Goal: Task Accomplishment & Management: Manage account settings

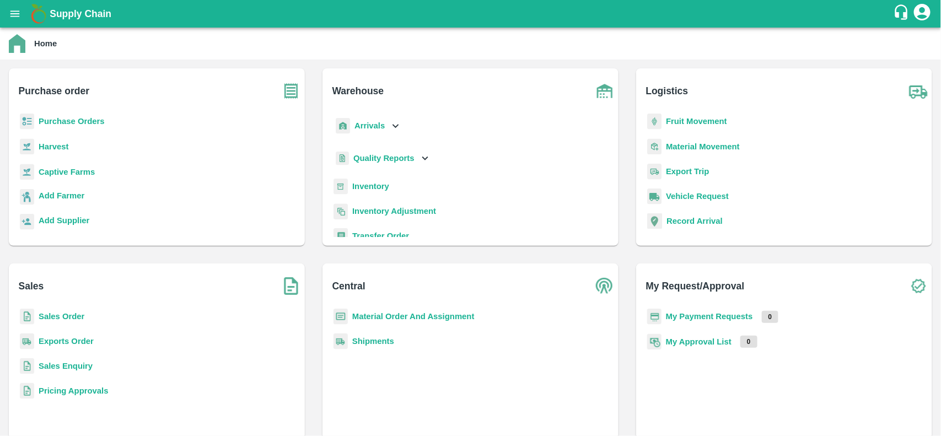
click at [91, 315] on div "Sales Order" at bounding box center [157, 321] width 278 height 25
click at [75, 317] on b "Sales Order" at bounding box center [62, 316] width 46 height 9
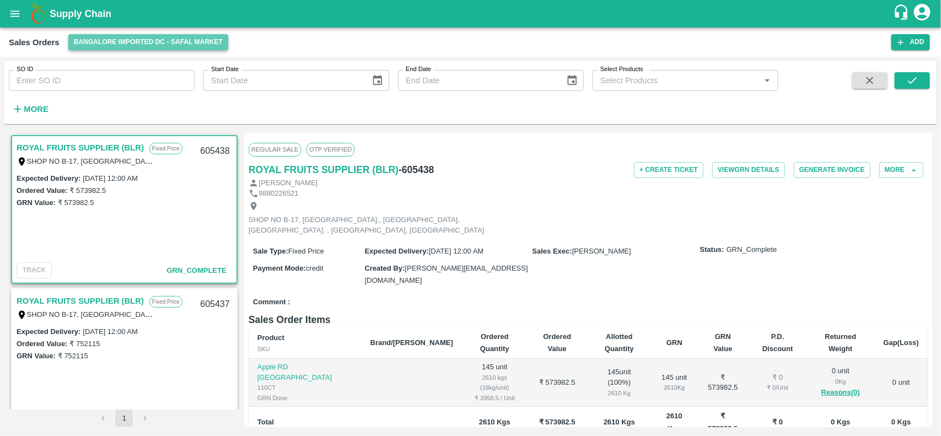
click at [120, 42] on button "Bangalore Imported DC - Safal Market" at bounding box center [148, 42] width 160 height 16
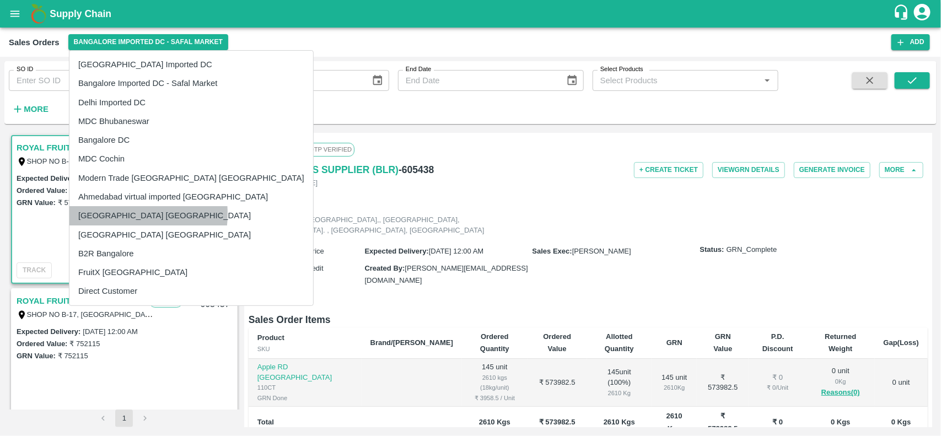
click at [106, 214] on li "[GEOGRAPHIC_DATA] [GEOGRAPHIC_DATA]" at bounding box center [191, 215] width 244 height 19
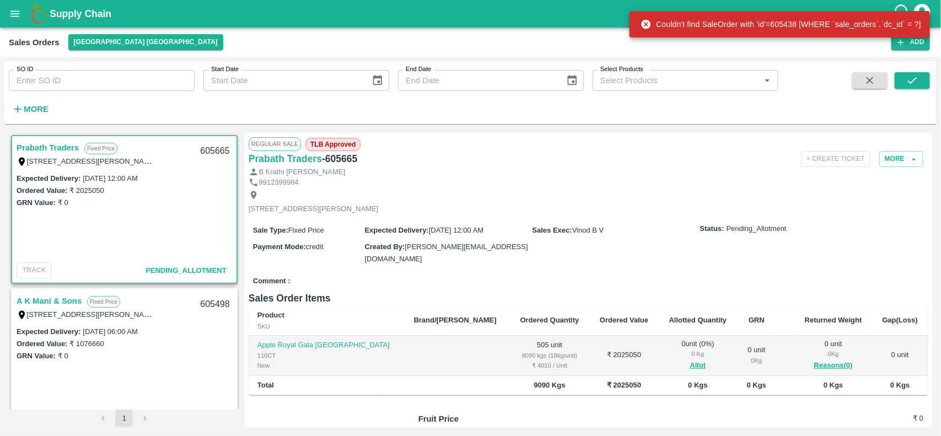
click at [667, 368] on span "Allot" at bounding box center [697, 365] width 61 height 13
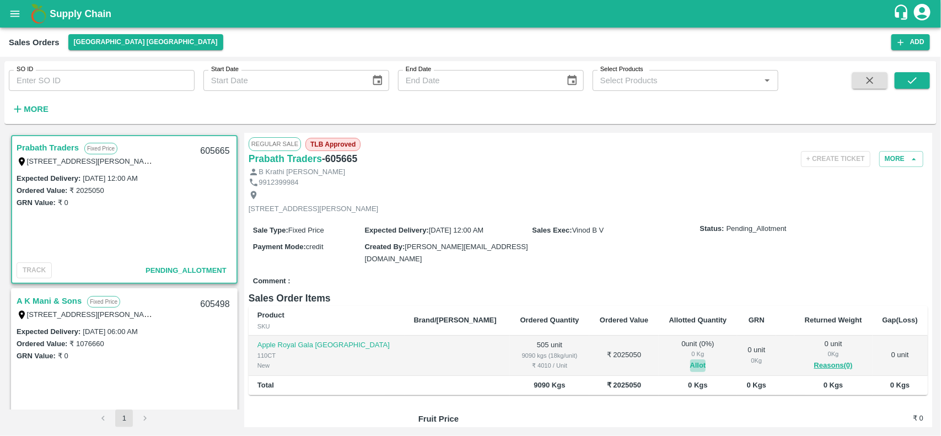
click at [690, 365] on button "Allot" at bounding box center [698, 365] width 16 height 13
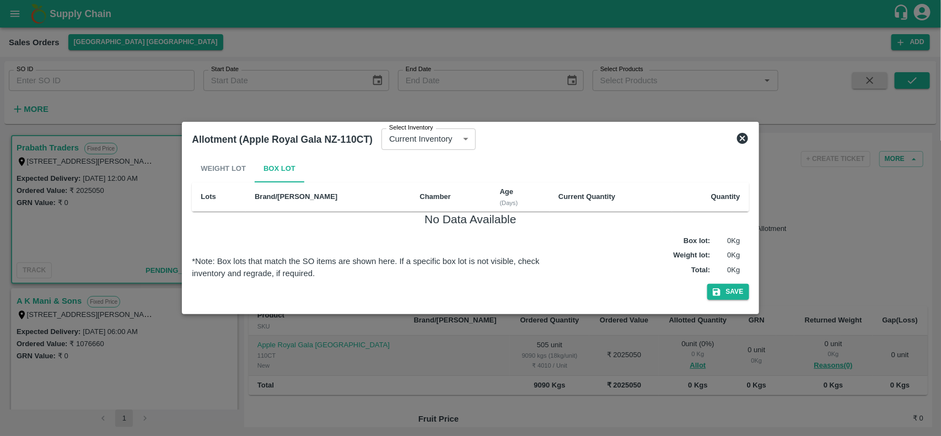
click at [742, 146] on div "Allotment (Apple Royal Gala NZ-110CT) Select Inventory Current Inventory ef3918…" at bounding box center [469, 139] width 565 height 24
click at [742, 141] on icon at bounding box center [742, 138] width 11 height 11
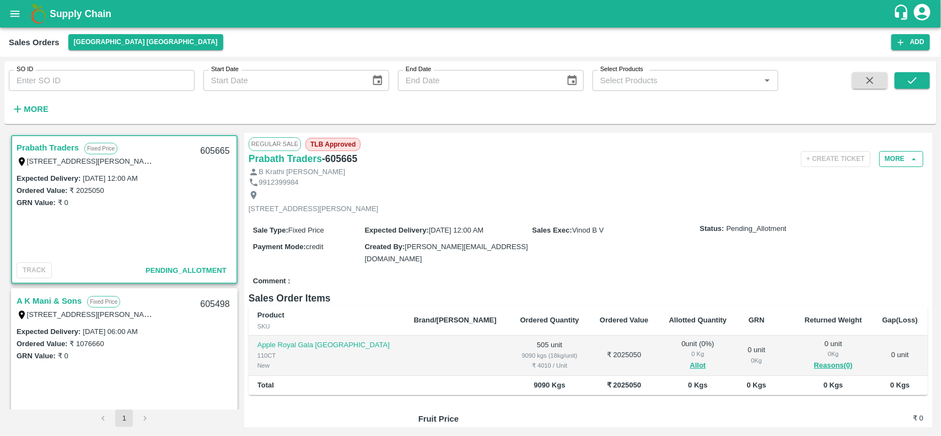
click at [902, 155] on button "More" at bounding box center [901, 159] width 44 height 16
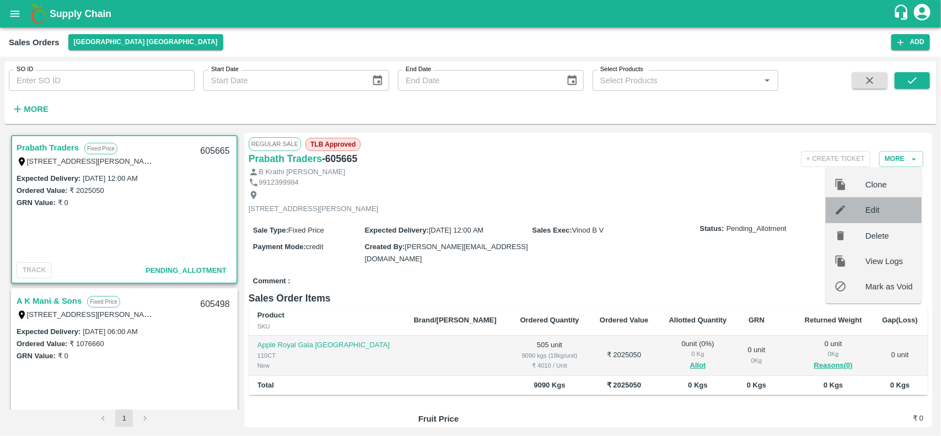
click at [871, 208] on span "Edit" at bounding box center [888, 210] width 47 height 12
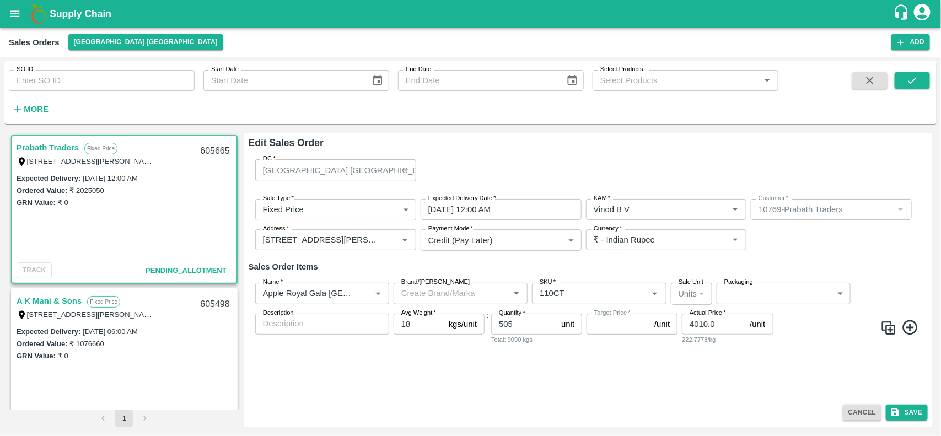
type input "NA"
click at [425, 316] on label "Avg Weight   *" at bounding box center [418, 313] width 35 height 9
click at [425, 316] on input "18" at bounding box center [418, 324] width 51 height 21
type input "16"
click at [900, 406] on button "Save" at bounding box center [907, 412] width 42 height 16
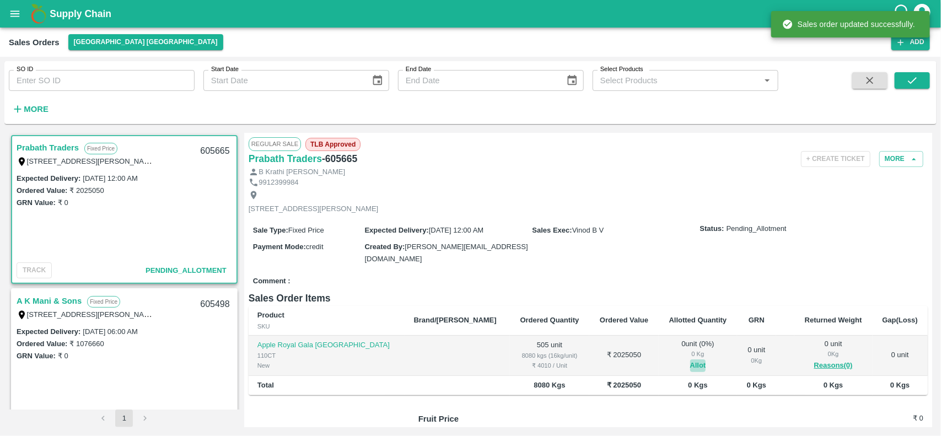
click at [690, 364] on button "Allot" at bounding box center [698, 365] width 16 height 13
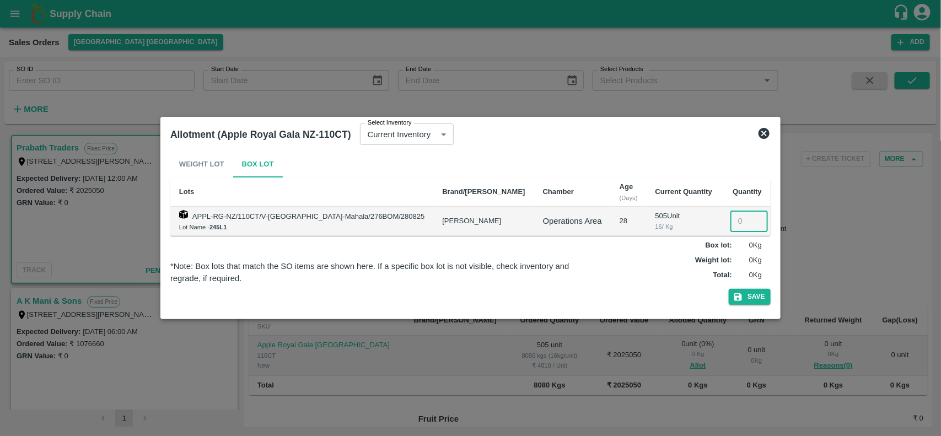
click at [730, 219] on input "number" at bounding box center [748, 221] width 37 height 21
type input "505"
click at [737, 298] on button "Save" at bounding box center [750, 297] width 42 height 16
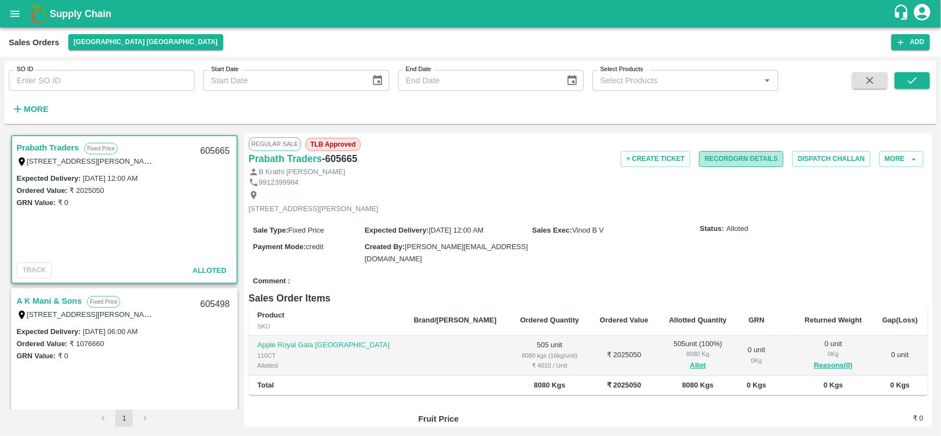
click at [726, 159] on button "Record GRN Details" at bounding box center [741, 159] width 84 height 16
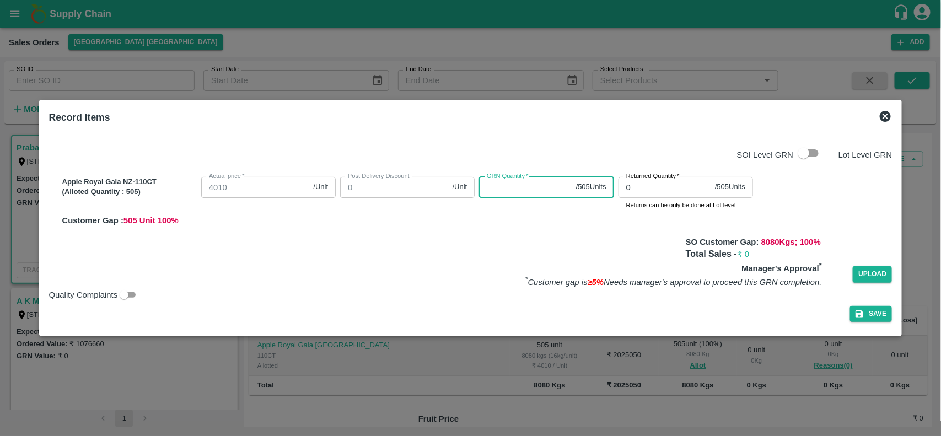
click at [518, 181] on input "GRN Quantity   *" at bounding box center [525, 187] width 92 height 21
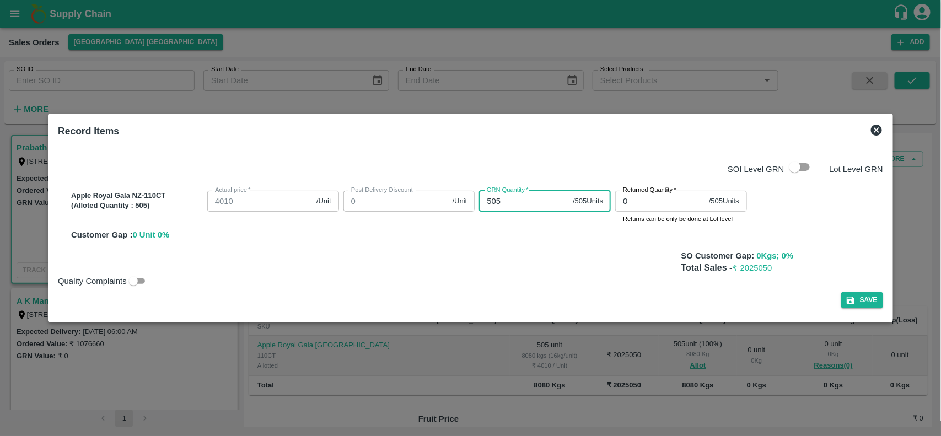
type input "505"
click at [860, 310] on div "SOI Level GRN Lot Level GRN Apple Royal Gala NZ-110CT (Alloted Quantity : 505 )…" at bounding box center [470, 230] width 834 height 174
click at [860, 307] on button "Save" at bounding box center [862, 300] width 42 height 16
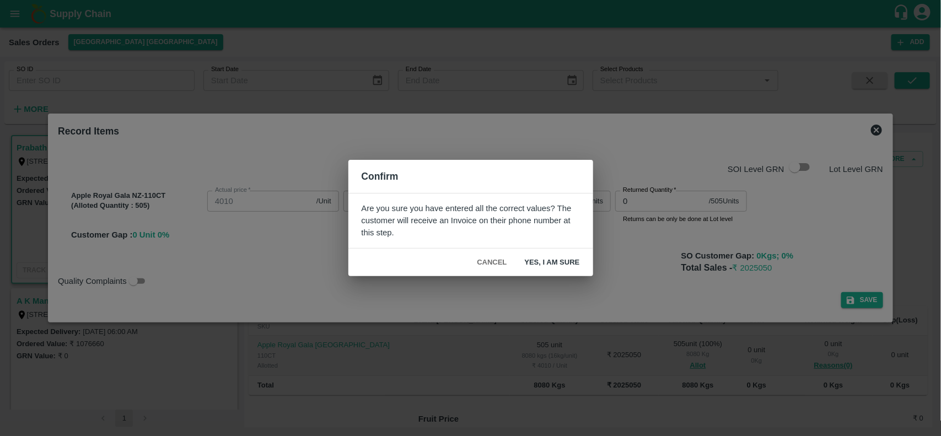
click at [554, 257] on button "Yes, I am sure" at bounding box center [552, 262] width 73 height 19
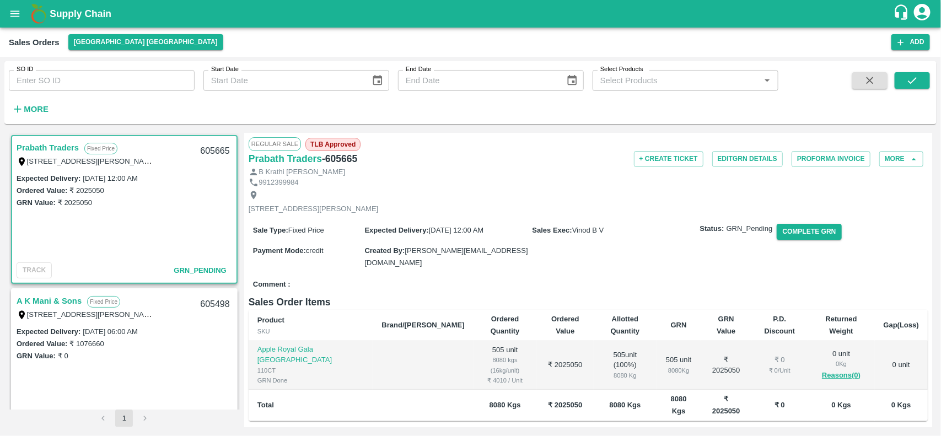
scroll to position [98, 0]
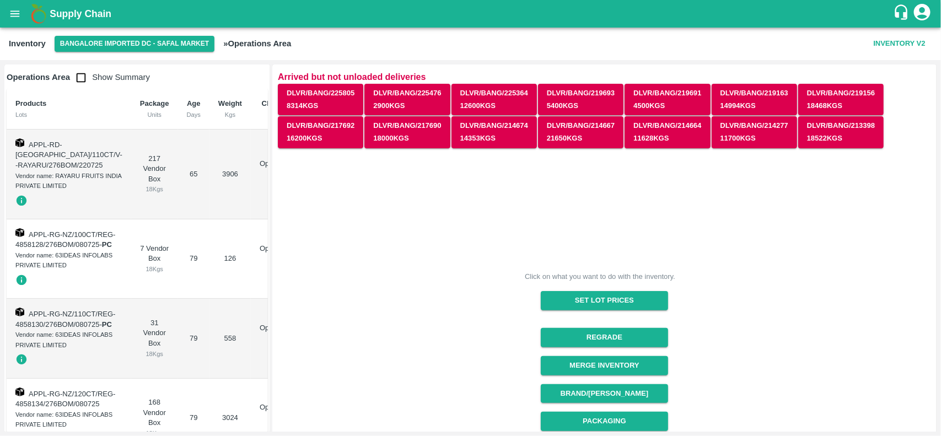
scroll to position [199, 0]
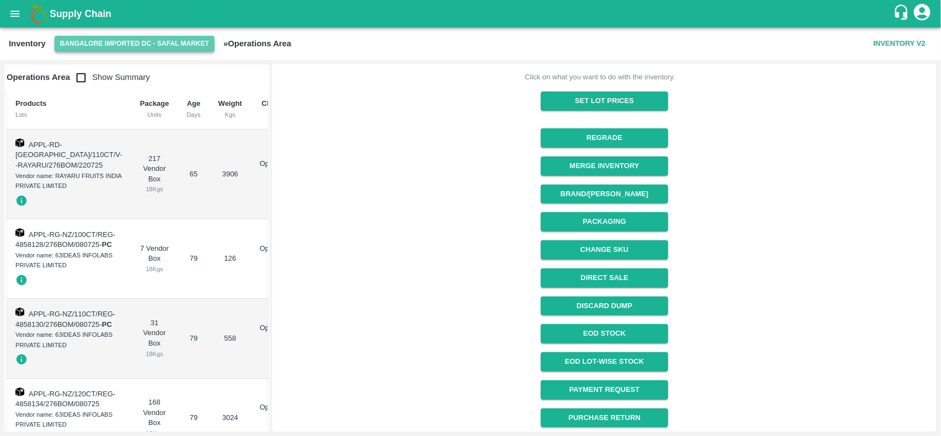
drag, startPoint x: 0, startPoint y: 0, endPoint x: 70, endPoint y: 48, distance: 85.1
click at [70, 48] on button "Bangalore Imported DC - Safal Market" at bounding box center [135, 44] width 160 height 16
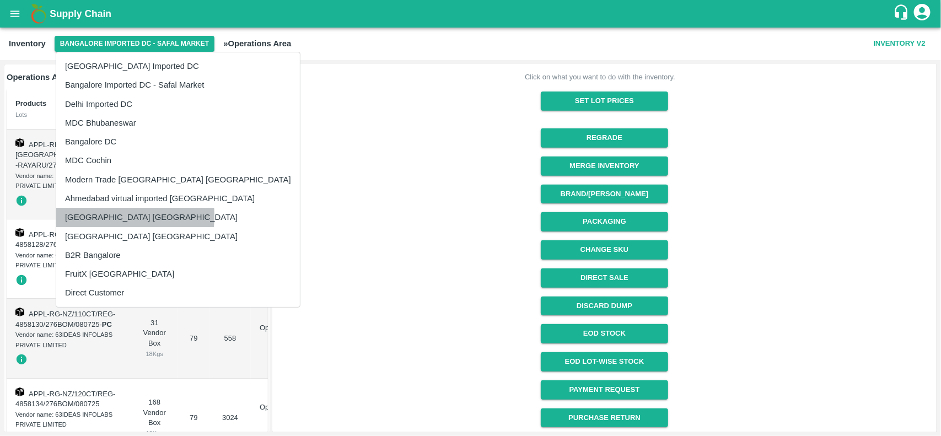
click at [87, 216] on li "[GEOGRAPHIC_DATA] [GEOGRAPHIC_DATA]" at bounding box center [178, 217] width 244 height 19
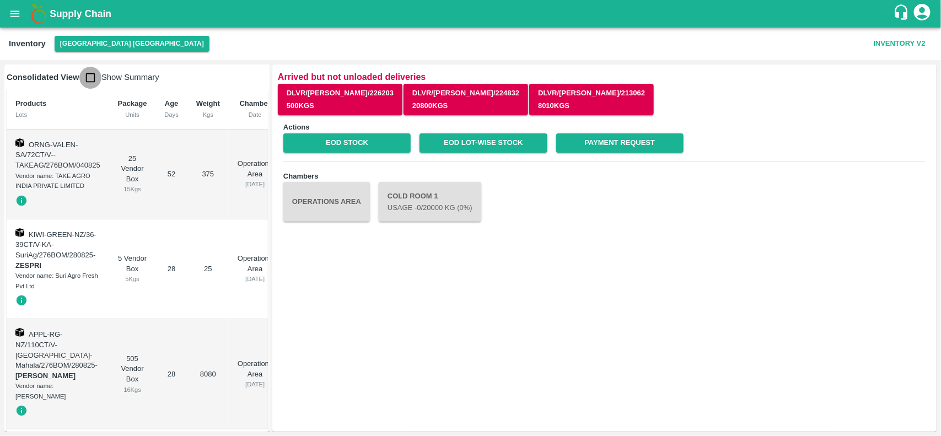
click at [87, 83] on input "checkbox" at bounding box center [90, 78] width 22 height 22
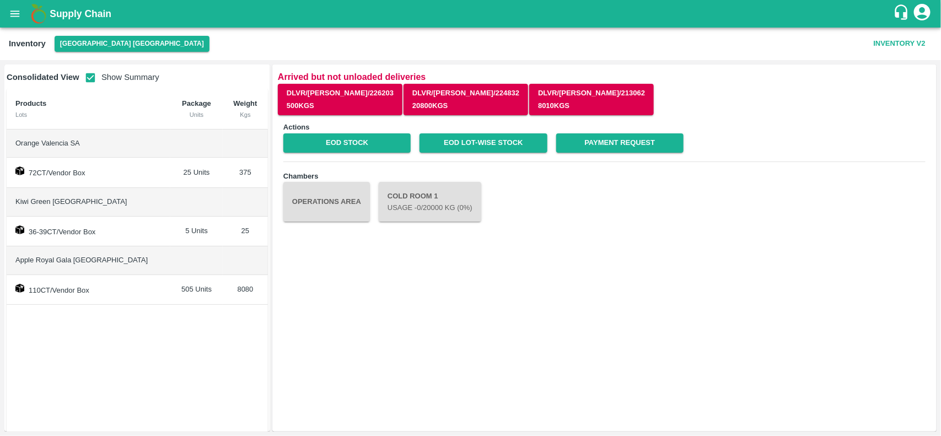
click at [42, 264] on span "Apple Royal Gala [GEOGRAPHIC_DATA]" at bounding box center [81, 260] width 132 height 8
copy span "Apple Royal Gala [GEOGRAPHIC_DATA]"
click at [86, 70] on input "checkbox" at bounding box center [90, 78] width 22 height 22
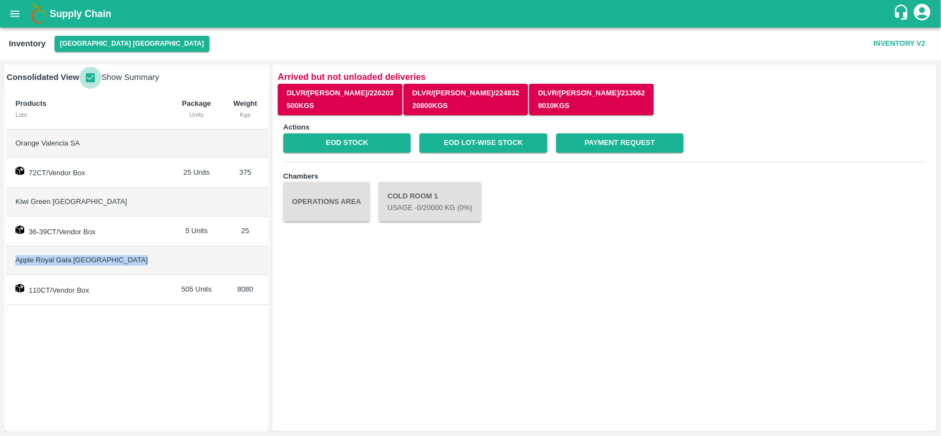
checkbox input "false"
